Goal: Entertainment & Leisure: Consume media (video, audio)

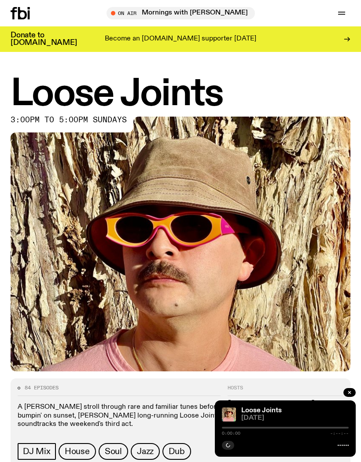
click at [343, 16] on icon "button" at bounding box center [341, 13] width 11 height 11
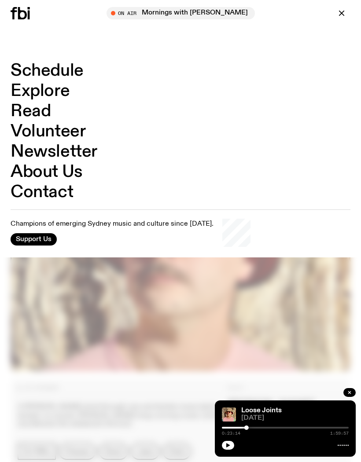
click at [62, 72] on link "Schedule" at bounding box center [47, 70] width 73 height 17
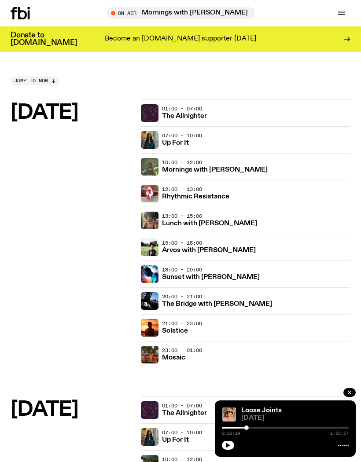
click at [192, 274] on h3 "Sunset with [PERSON_NAME]" at bounding box center [211, 277] width 98 height 7
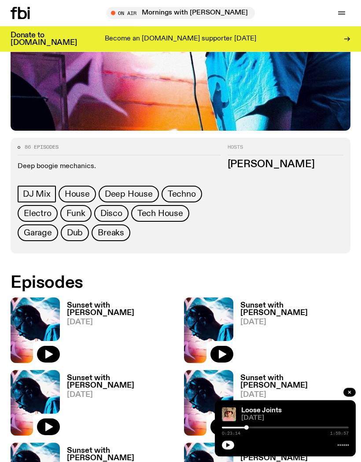
click at [54, 354] on button "button" at bounding box center [48, 354] width 23 height 17
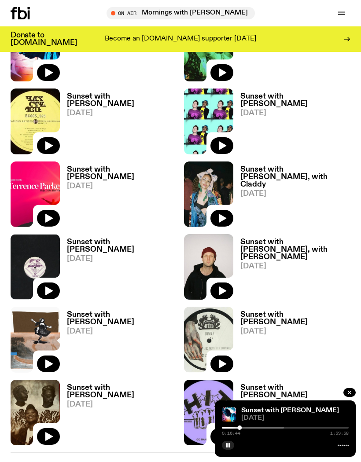
scroll to position [1287, 0]
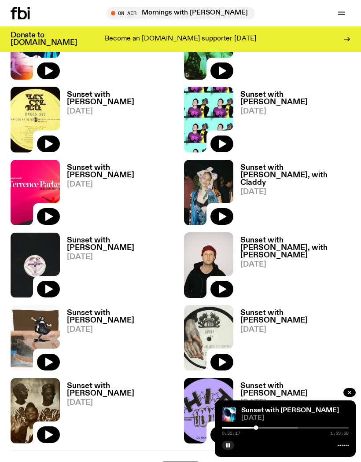
click at [269, 346] on link "Sunset with [PERSON_NAME] [DATE]" at bounding box center [291, 339] width 117 height 61
